Goal: Information Seeking & Learning: Learn about a topic

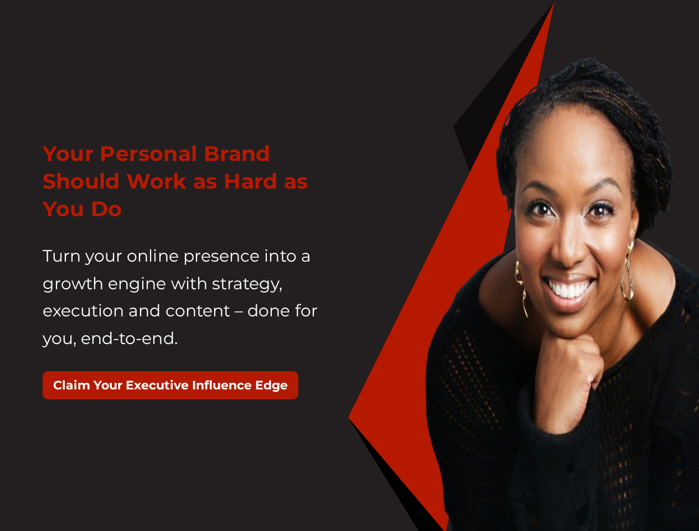
click at [349, 266] on div "Your Personal Brand Should Work as Hard as You Do Turn your online presence int…" at bounding box center [191, 275] width 315 height 298
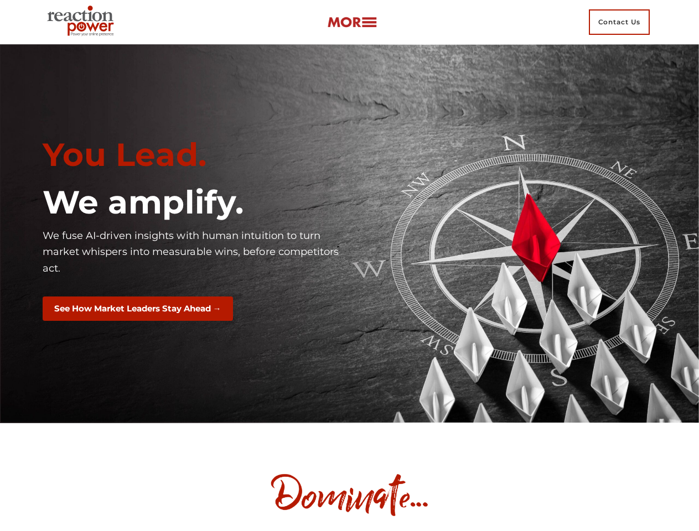
click at [349, 266] on div "You Lead. We amplify. We fuse AI-driven insights with human intuition to turn m…" at bounding box center [191, 233] width 315 height 213
